Goal: Task Accomplishment & Management: Manage account settings

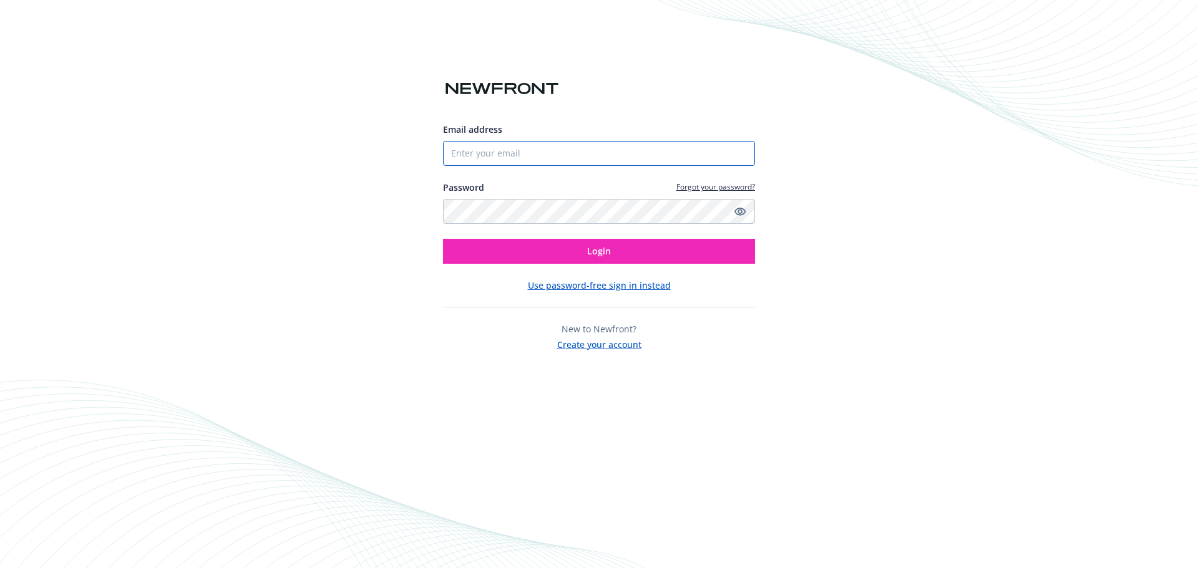
click at [572, 163] on input "Email address" at bounding box center [599, 153] width 312 height 25
paste input "[PERSON_NAME][EMAIL_ADDRESS][PERSON_NAME][DOMAIN_NAME]"
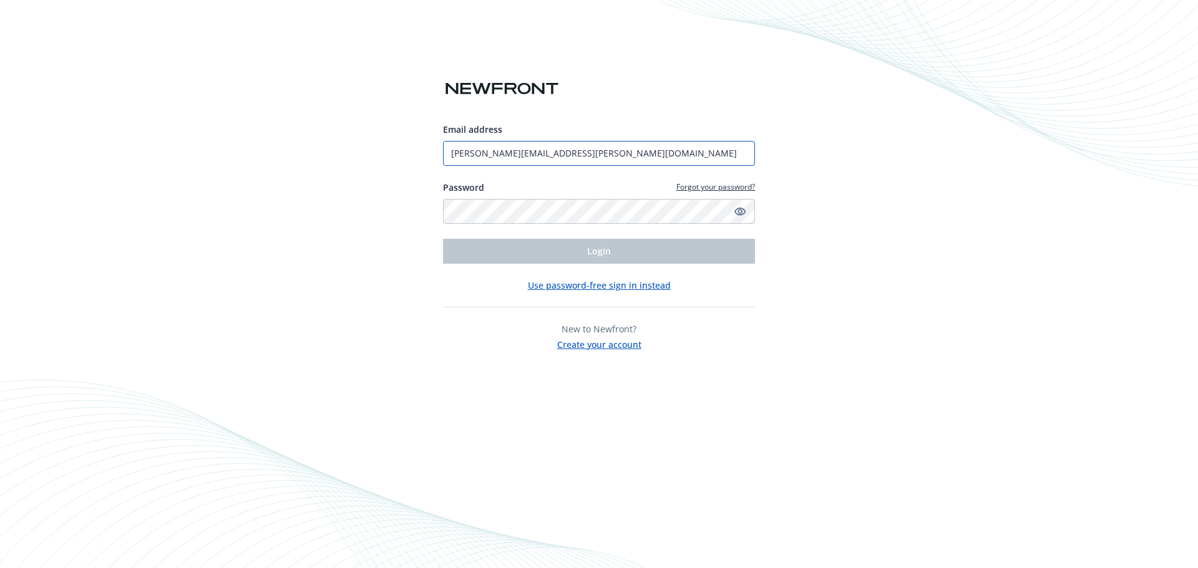
type input "[PERSON_NAME][EMAIL_ADDRESS][PERSON_NAME][DOMAIN_NAME]"
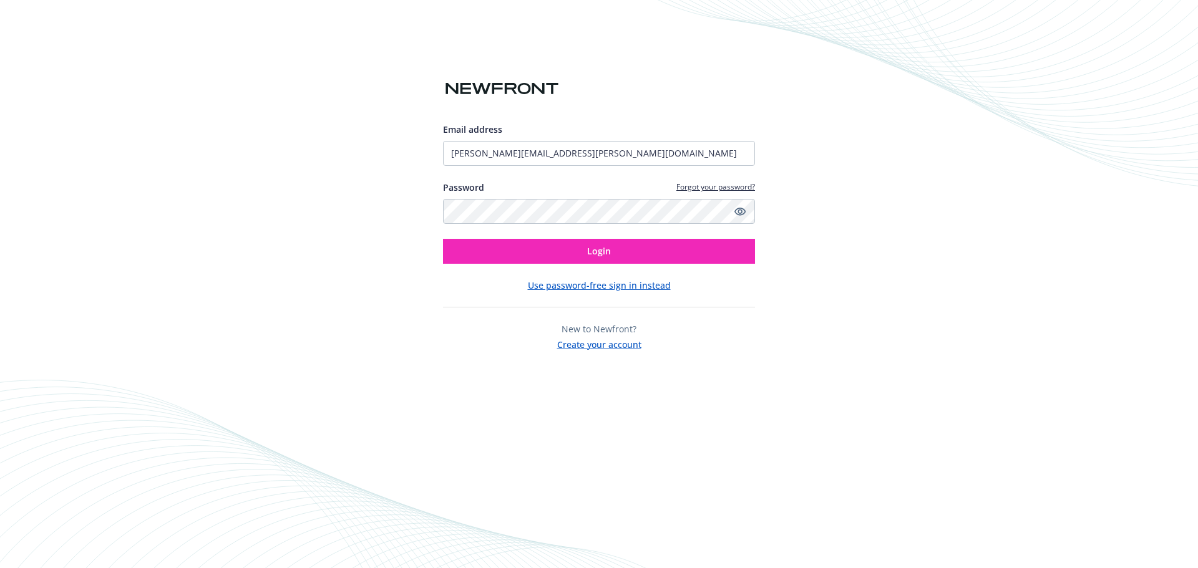
click at [570, 267] on div "Email address [PERSON_NAME][EMAIL_ADDRESS][PERSON_NAME][DOMAIN_NAME] Password F…" at bounding box center [599, 237] width 312 height 228
click at [542, 259] on button "Login" at bounding box center [599, 251] width 312 height 25
